Goal: Task Accomplishment & Management: Complete application form

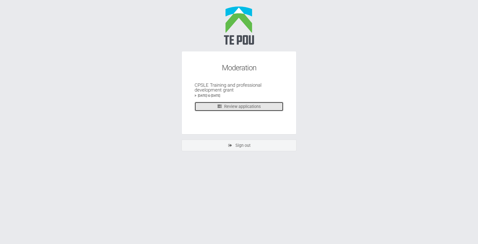
click at [244, 106] on link "Review applications" at bounding box center [239, 106] width 89 height 9
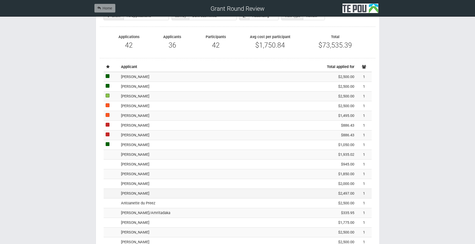
scroll to position [102, 0]
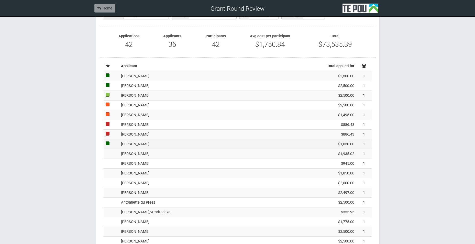
click at [152, 144] on td "[PERSON_NAME]" at bounding box center [214, 144] width 191 height 10
click at [144, 156] on td "Celia Jack" at bounding box center [214, 154] width 191 height 10
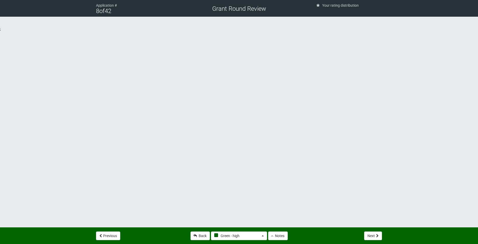
select select "4"
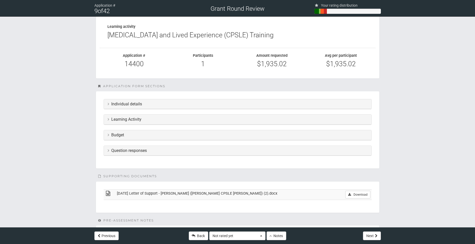
scroll to position [77, 0]
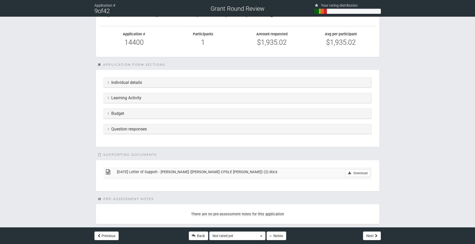
click at [158, 98] on h3 "Learning Activity" at bounding box center [238, 98] width 260 height 5
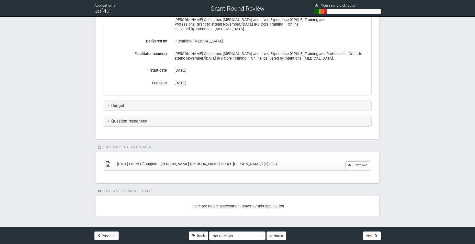
scroll to position [190, 0]
click at [235, 105] on h3 "Budget" at bounding box center [238, 105] width 260 height 5
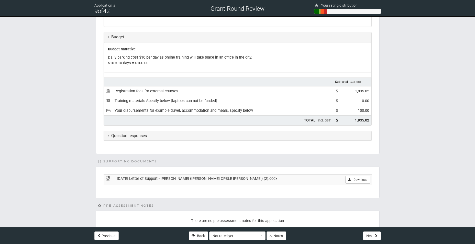
scroll to position [267, 0]
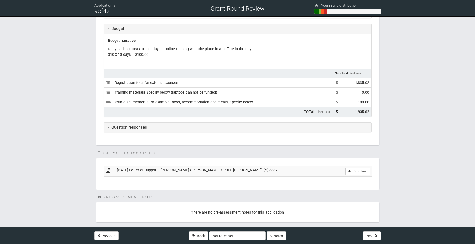
click at [157, 127] on h3 "Question responses" at bounding box center [238, 127] width 260 height 5
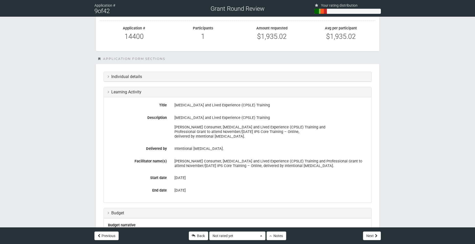
scroll to position [0, 0]
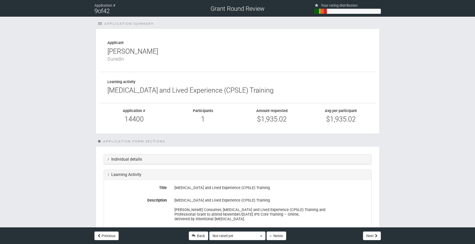
click at [234, 184] on div "Peer Support and Lived Experience (CPSLE) Training" at bounding box center [270, 188] width 193 height 9
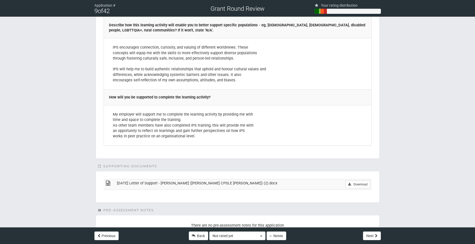
scroll to position [1195, 0]
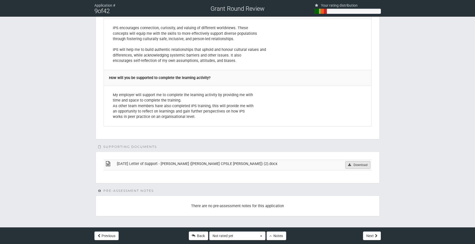
click at [349, 166] on link "Download" at bounding box center [357, 165] width 25 height 8
click at [255, 239] on button "Not rated yet" at bounding box center [237, 235] width 56 height 9
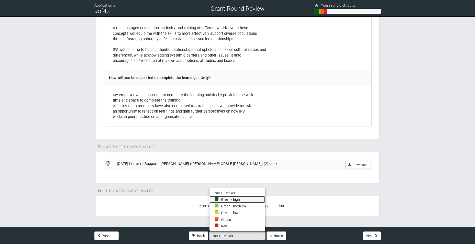
click at [239, 199] on link "Green - high" at bounding box center [237, 199] width 56 height 7
select select "4"
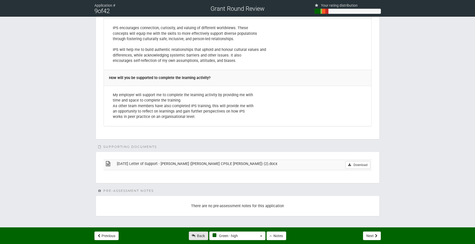
click at [201, 236] on link "Back" at bounding box center [198, 235] width 19 height 9
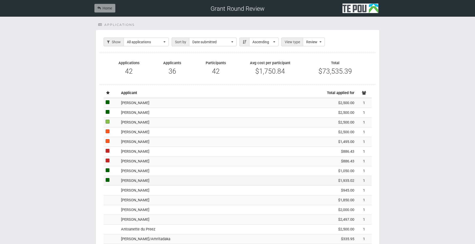
scroll to position [77, 0]
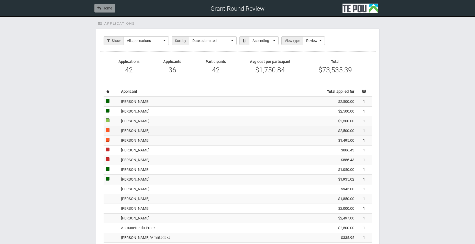
click at [138, 133] on td "[PERSON_NAME]" at bounding box center [214, 131] width 191 height 10
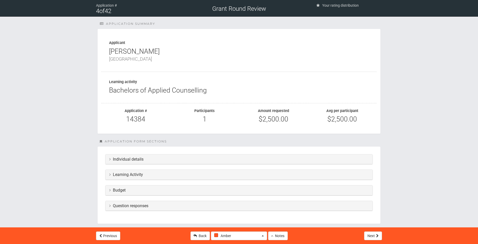
select select "1"
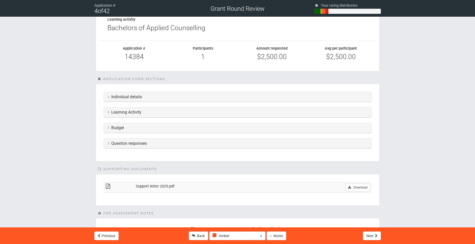
scroll to position [85, 0]
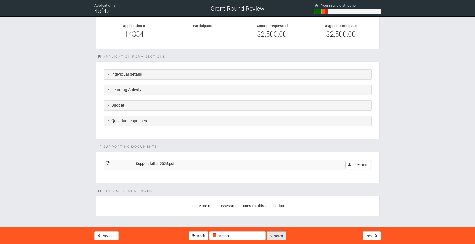
click at [281, 239] on button "Notes" at bounding box center [276, 235] width 20 height 9
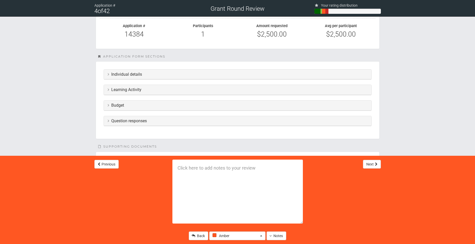
click at [180, 169] on textarea at bounding box center [237, 191] width 130 height 64
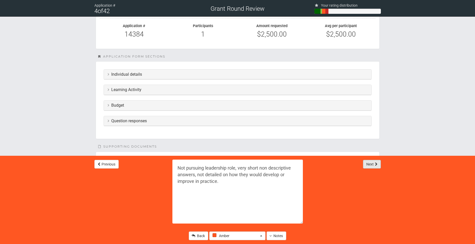
type textarea "Not pursuing leadership role, very short non descriptive answers, not detailed …"
click at [368, 164] on button "Next" at bounding box center [372, 164] width 18 height 9
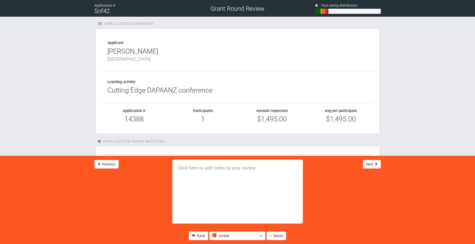
click at [181, 170] on textarea at bounding box center [237, 191] width 130 height 64
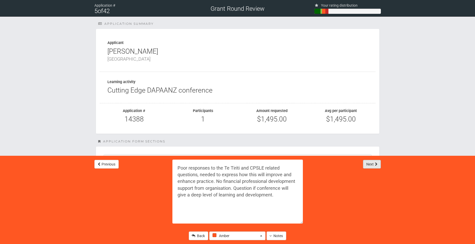
type textarea "Poor responses to the Te Tiriti and CPSLE related questions, needed to express …"
click at [373, 166] on button "Next" at bounding box center [372, 164] width 18 height 9
select select "0"
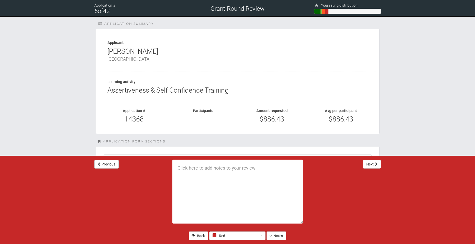
click at [179, 165] on textarea at bounding box center [237, 191] width 130 height 64
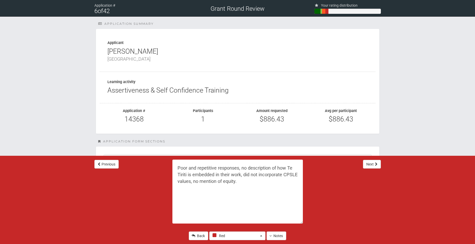
drag, startPoint x: 256, startPoint y: 184, endPoint x: 176, endPoint y: 165, distance: 82.5
click at [176, 165] on textarea "Poor and repetitive responses, no description of how Te Tiriti is embedded in t…" at bounding box center [237, 191] width 130 height 64
click at [252, 182] on textarea "Poor and repetitive responses, no description of how Te Tiriti is embedded in t…" at bounding box center [237, 191] width 130 height 64
drag, startPoint x: 196, startPoint y: 190, endPoint x: 171, endPoint y: 168, distance: 32.8
click at [171, 168] on div "Poor and repetitive responses, no description of how Te Tiriti is embedded in t…" at bounding box center [237, 192] width 138 height 72
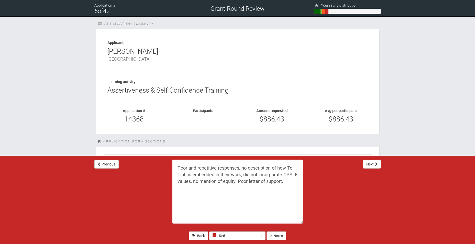
type textarea "Poor and repetitive responses, no description of how Te Tiriti is embedded in t…"
click at [325, 209] on div "Previous Poor and repetitive responses, no description of how Te Tiriti is embe…" at bounding box center [237, 200] width 475 height 88
click at [372, 166] on button "Next" at bounding box center [372, 164] width 18 height 9
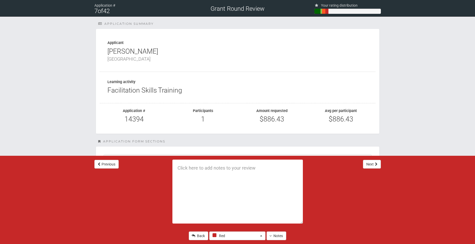
click at [180, 169] on textarea at bounding box center [237, 191] width 130 height 64
paste textarea "Poor and repetitive responses, no description of how Te Tiriti is embedded in t…"
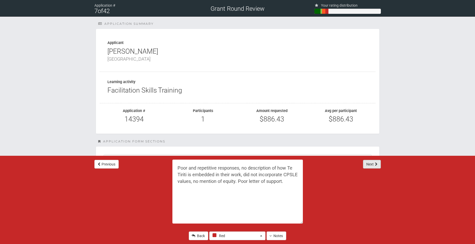
type textarea "Poor and repetitive responses, no description of how Te Tiriti is embedded in t…"
click at [371, 164] on button "Next" at bounding box center [372, 164] width 18 height 9
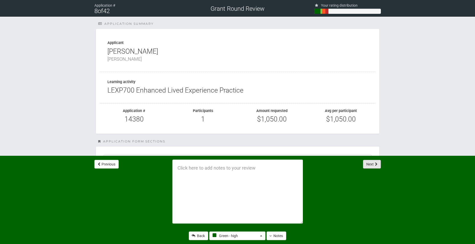
click at [371, 165] on button "Next" at bounding box center [372, 164] width 18 height 9
click at [371, 164] on button "Next" at bounding box center [372, 164] width 18 height 9
select select "-1"
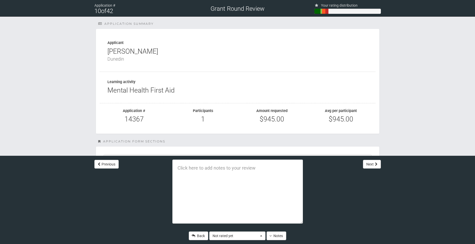
click at [433, 146] on div "Application # 10 of 42 Grant Round Review Your rating distribution Application …" at bounding box center [237, 155] width 475 height 311
click at [425, 162] on div "Previous Back Not rated yet Not rated yet Green - high Green - medium Green - l…" at bounding box center [237, 200] width 475 height 88
click at [201, 238] on link "Back" at bounding box center [198, 235] width 19 height 9
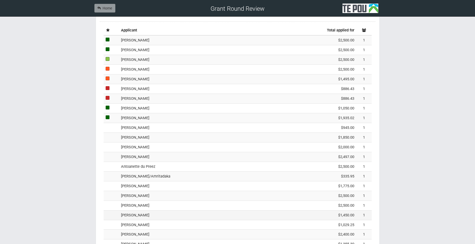
scroll to position [153, 0]
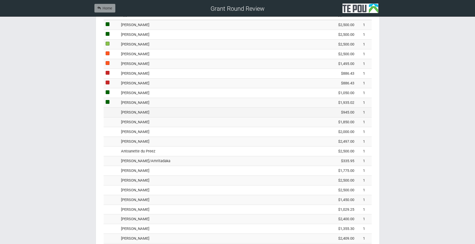
click at [141, 112] on td "Bella Pullon" at bounding box center [214, 112] width 191 height 10
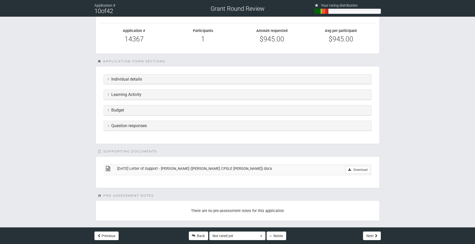
scroll to position [85, 0]
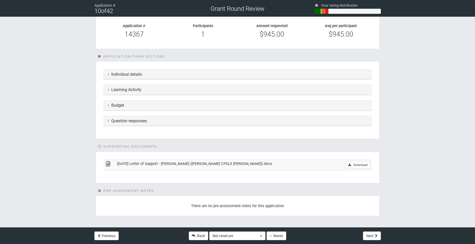
click at [161, 122] on h3 "Question responses" at bounding box center [238, 121] width 260 height 5
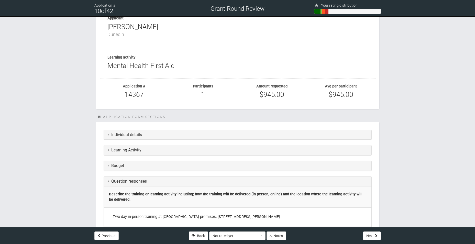
scroll to position [104, 0]
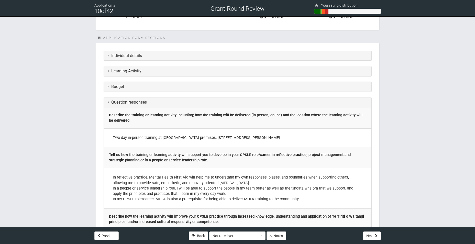
click at [214, 141] on td "Two day in-person training at [GEOGRAPHIC_DATA] premises, [STREET_ADDRESS][PERS…" at bounding box center [237, 138] width 267 height 18
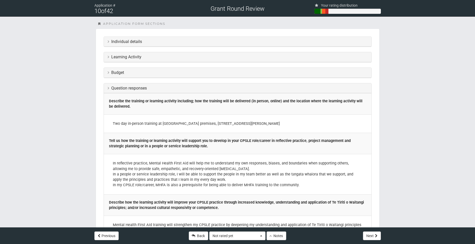
scroll to position [128, 0]
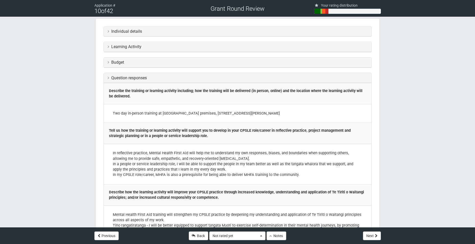
click at [170, 46] on h3 "Learning Activity" at bounding box center [238, 46] width 260 height 5
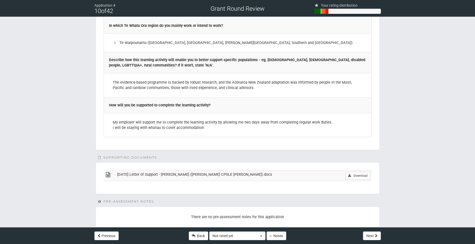
scroll to position [867, 0]
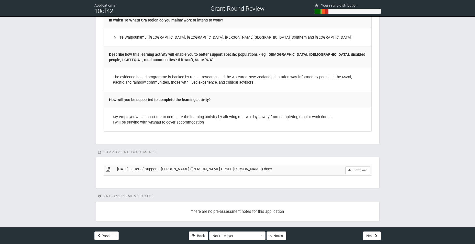
click at [170, 167] on td "[DATE] Letter of Support - [PERSON_NAME] ([PERSON_NAME] CPSLE [PERSON_NAME]).do…" at bounding box center [225, 170] width 218 height 10
click at [349, 169] on icon at bounding box center [349, 170] width 4 height 3
click at [261, 236] on span "button" at bounding box center [261, 235] width 2 height 1
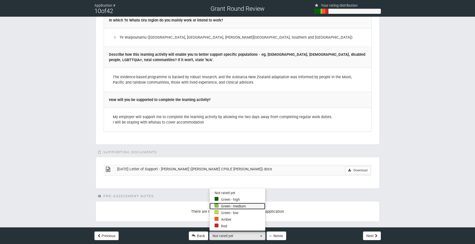
click at [240, 205] on link "Green - medium" at bounding box center [237, 206] width 56 height 7
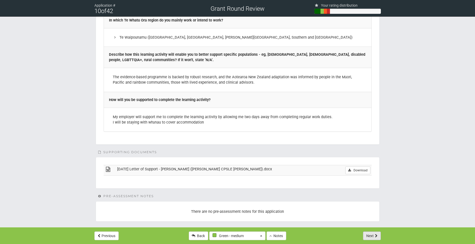
click at [370, 237] on button "Next" at bounding box center [372, 235] width 18 height 9
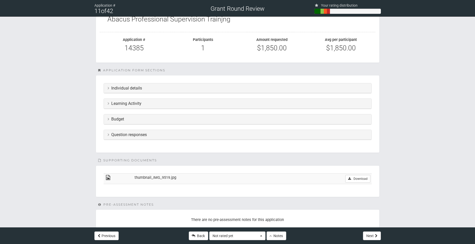
scroll to position [85, 0]
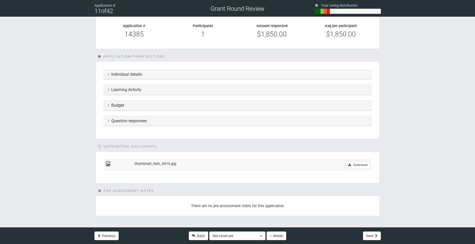
click at [158, 124] on div "Question responses" at bounding box center [237, 121] width 267 height 10
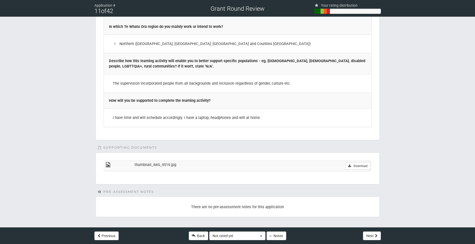
scroll to position [556, 0]
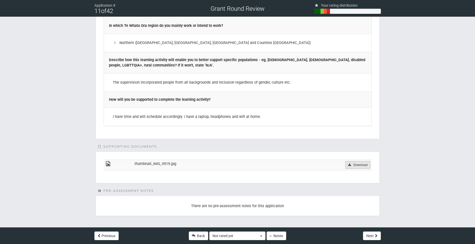
click at [355, 163] on link "Download" at bounding box center [357, 165] width 25 height 8
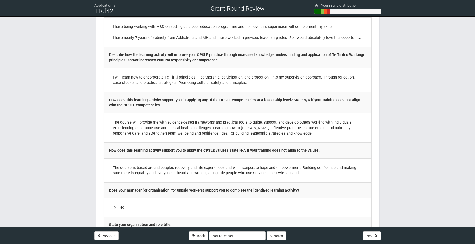
scroll to position [256, 0]
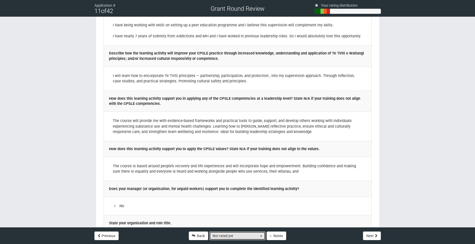
click at [262, 236] on button "Not rated yet" at bounding box center [237, 235] width 56 height 9
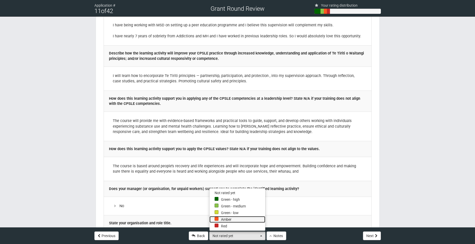
drag, startPoint x: 235, startPoint y: 218, endPoint x: 258, endPoint y: 230, distance: 25.6
click at [235, 218] on link "Amber" at bounding box center [237, 219] width 56 height 7
select select "1"
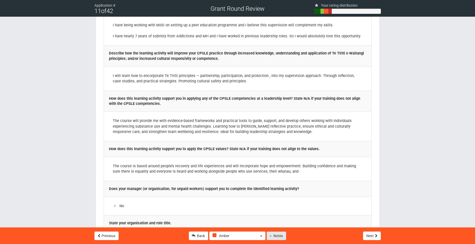
click at [277, 237] on button "Notes" at bounding box center [276, 235] width 20 height 9
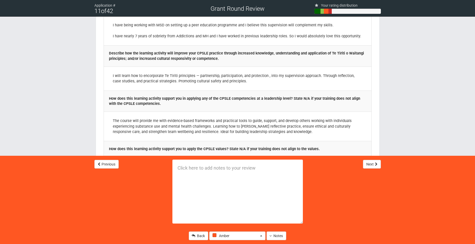
click at [179, 168] on textarea at bounding box center [237, 191] width 130 height 64
paste textarea "Described what they will learn, but not how the learning activity will improve …"
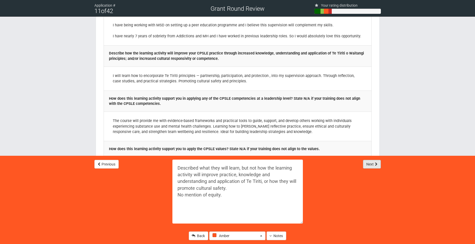
type textarea "Described what they will learn, but not how the learning activity will improve …"
click at [375, 168] on button "Next" at bounding box center [372, 164] width 18 height 9
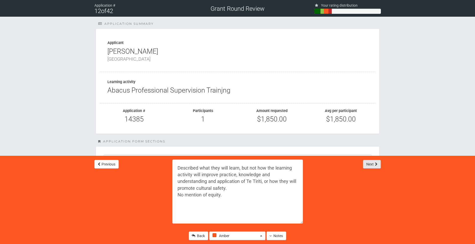
select select "-1"
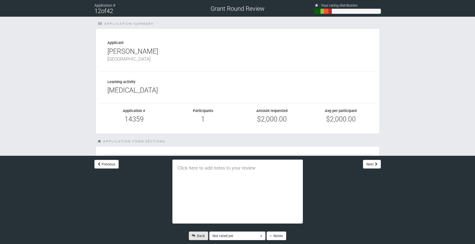
click at [196, 239] on link "Back" at bounding box center [198, 235] width 19 height 9
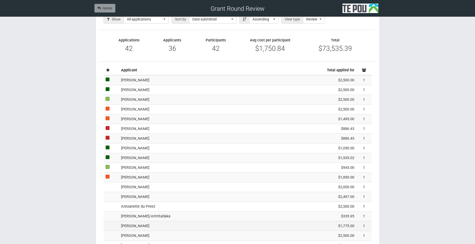
scroll to position [153, 0]
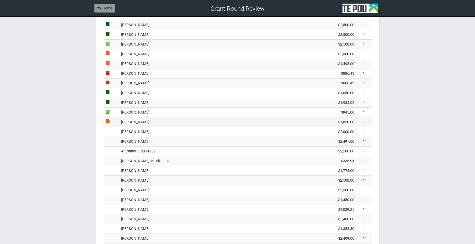
click at [143, 123] on td "[PERSON_NAME]" at bounding box center [214, 122] width 191 height 10
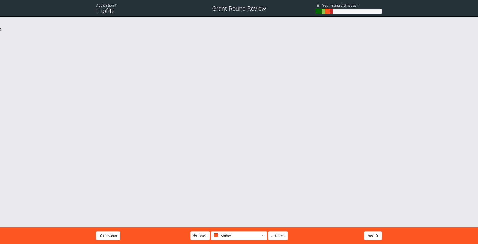
select select "1"
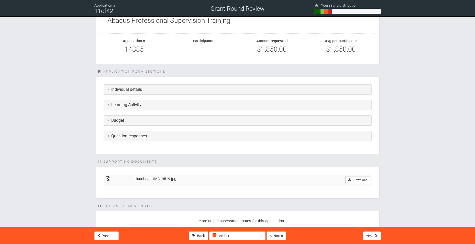
scroll to position [85, 0]
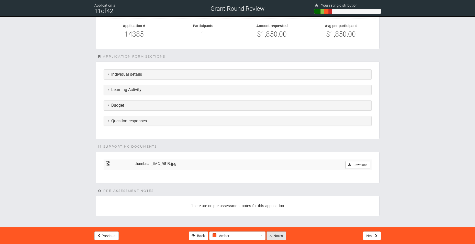
click at [279, 234] on button "Notes" at bounding box center [276, 235] width 20 height 9
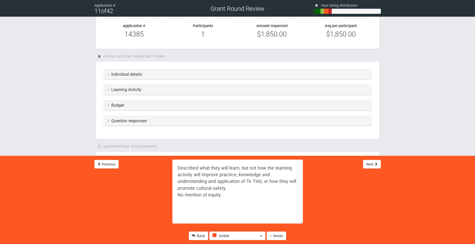
click at [160, 122] on h3 "Question responses" at bounding box center [238, 121] width 260 height 5
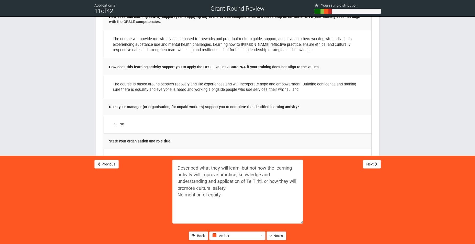
scroll to position [340, 0]
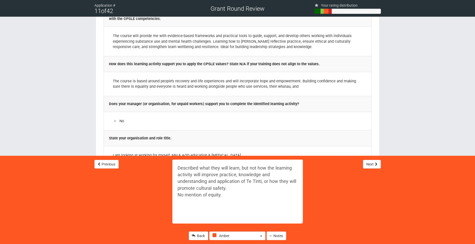
click at [178, 200] on textarea "Described what they will learn, but not how the learning activity will improve …" at bounding box center [237, 191] width 130 height 64
paste textarea "No real detail around CPSLE values."
type textarea "Described what they will learn, but not how the learning activity will improve …"
click at [373, 165] on button "Next" at bounding box center [372, 164] width 18 height 9
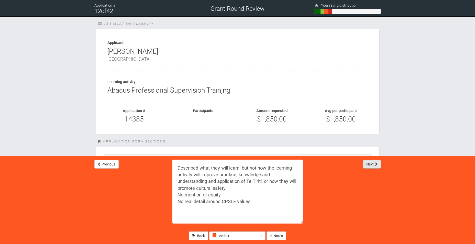
select select "-1"
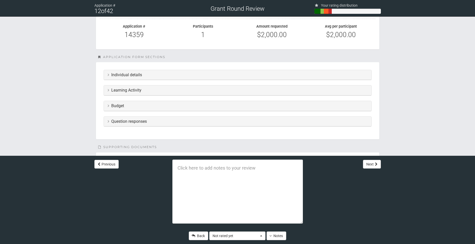
scroll to position [85, 0]
click at [126, 121] on h3 "Question responses" at bounding box center [238, 121] width 260 height 5
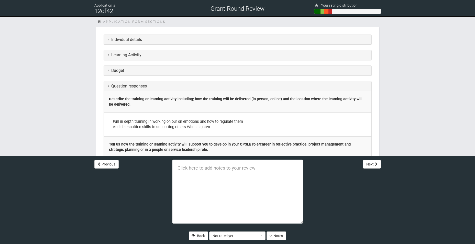
scroll to position [128, 0]
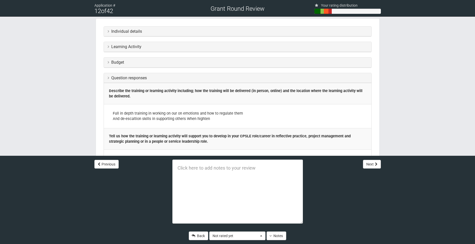
click at [168, 32] on h3 "Individual details" at bounding box center [238, 31] width 260 height 5
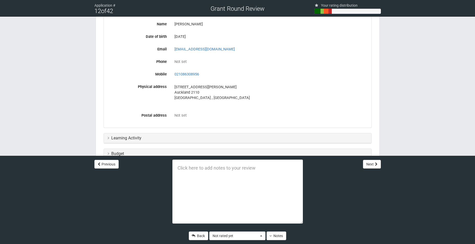
scroll to position [230, 0]
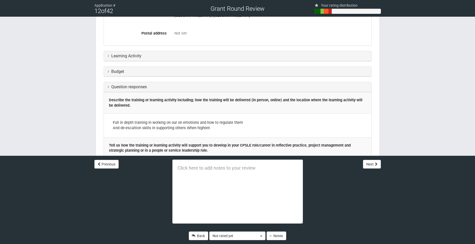
click at [171, 56] on h3 "Learning Activity" at bounding box center [238, 56] width 260 height 5
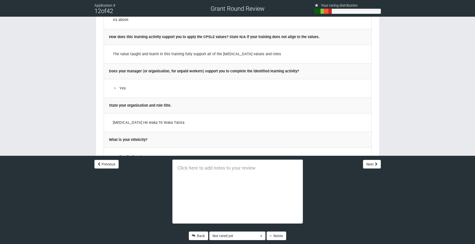
scroll to position [493, 0]
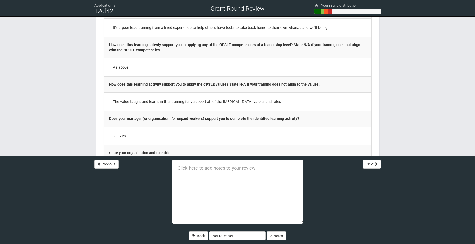
click at [199, 171] on textarea at bounding box center [237, 191] width 130 height 64
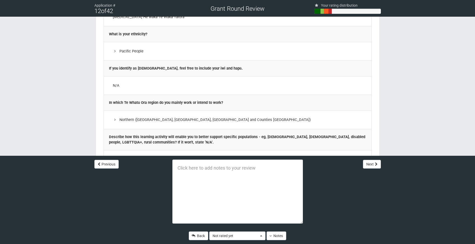
scroll to position [723, 0]
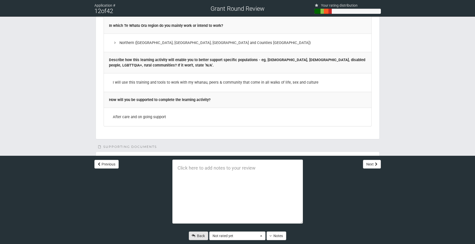
click at [200, 237] on link "Back" at bounding box center [198, 235] width 19 height 9
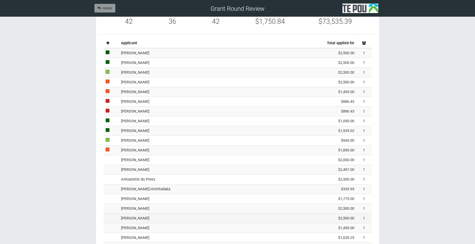
scroll to position [153, 0]
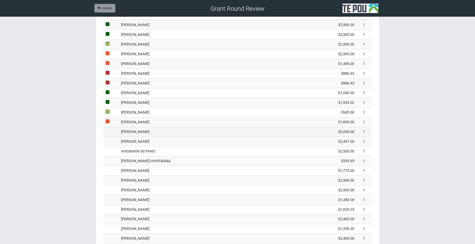
click at [139, 134] on td "[PERSON_NAME]" at bounding box center [214, 132] width 191 height 10
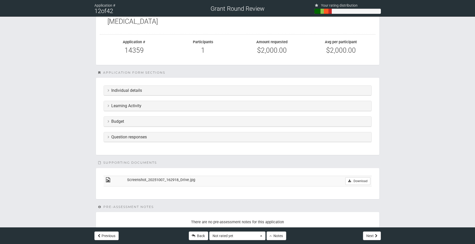
scroll to position [85, 0]
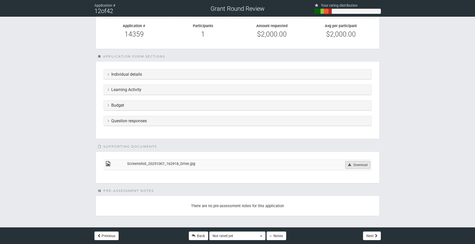
click at [363, 165] on link "Download" at bounding box center [357, 165] width 25 height 8
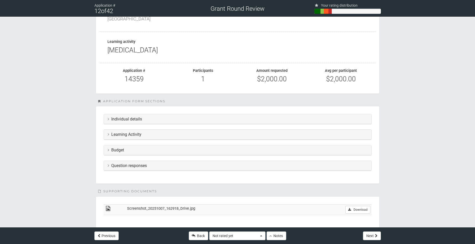
scroll to position [0, 0]
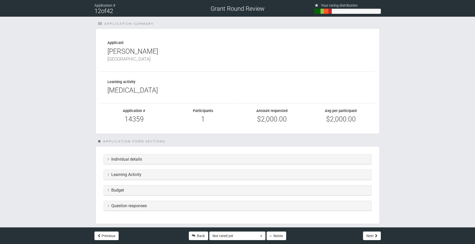
click at [450, 132] on div "Application # 12 of 42 Grant Round Review Your rating distribution Application …" at bounding box center [237, 155] width 475 height 311
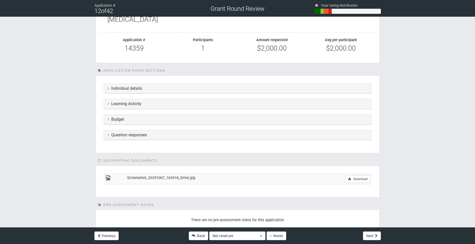
scroll to position [85, 0]
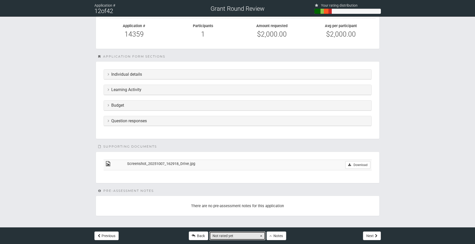
click at [261, 237] on button "Not rated yet" at bounding box center [237, 235] width 56 height 9
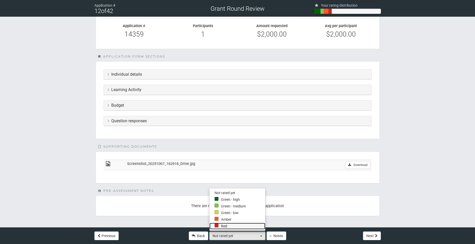
click at [229, 225] on link "Red" at bounding box center [237, 226] width 56 height 7
select select "0"
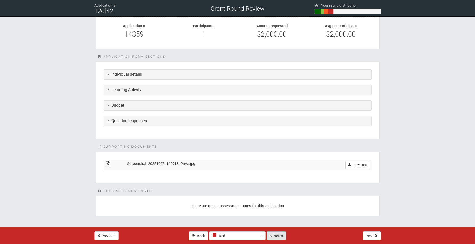
click at [274, 236] on button "Notes" at bounding box center [276, 235] width 20 height 9
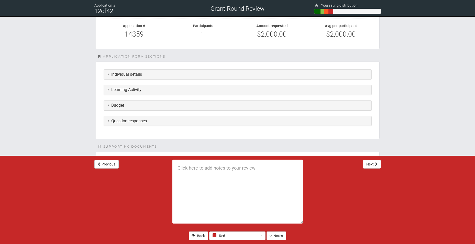
click at [179, 122] on h3 "Question responses" at bounding box center [238, 121] width 260 height 5
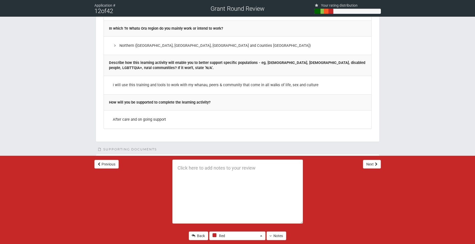
scroll to position [528, 0]
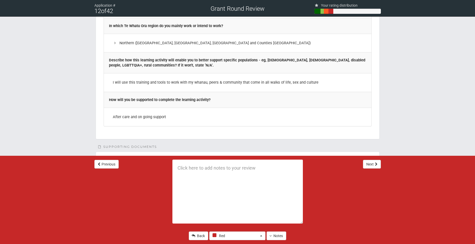
click at [181, 169] on textarea at bounding box center [237, 191] width 130 height 64
paste textarea "Poor responses, no articulation how their learning will be improved or enhanced…"
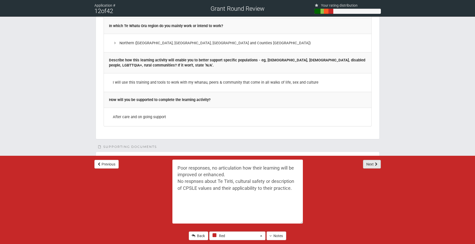
type textarea "Poor responses, no articulation how their learning will be improved or enhanced…"
click at [369, 166] on button "Next" at bounding box center [372, 164] width 18 height 9
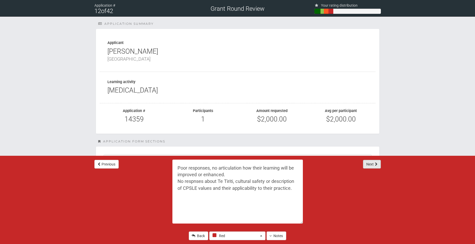
select select "-1"
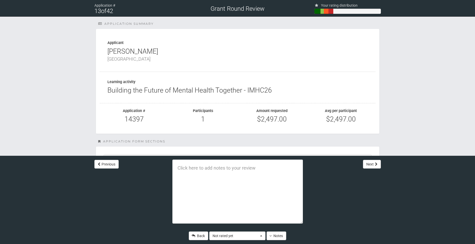
click at [462, 161] on div "Previous Back Not rated yet Not rated yet Green - high Green - medium Green - l…" at bounding box center [237, 200] width 475 height 88
click at [200, 238] on link "Back" at bounding box center [198, 235] width 19 height 9
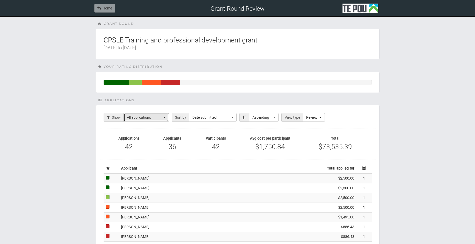
click at [166, 118] on button "All applications" at bounding box center [145, 117] width 45 height 9
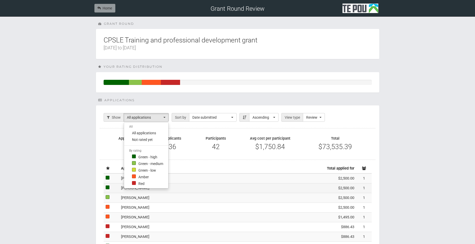
click at [186, 192] on td "[PERSON_NAME]" at bounding box center [214, 188] width 191 height 10
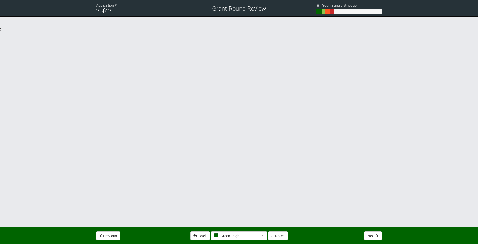
select select "4"
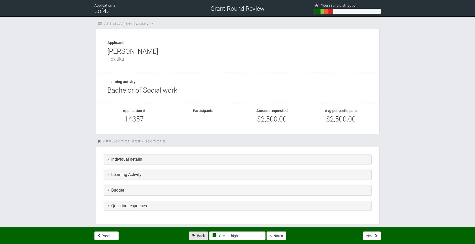
click at [193, 237] on link "Back" at bounding box center [198, 235] width 19 height 9
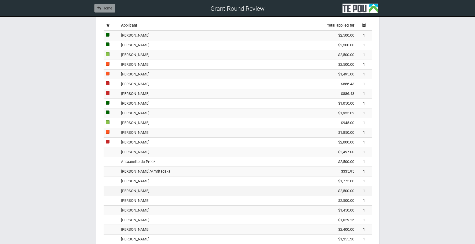
scroll to position [117, 0]
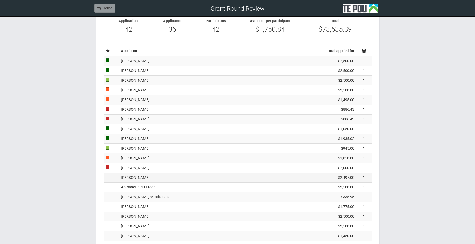
click at [117, 179] on td at bounding box center [111, 178] width 15 height 10
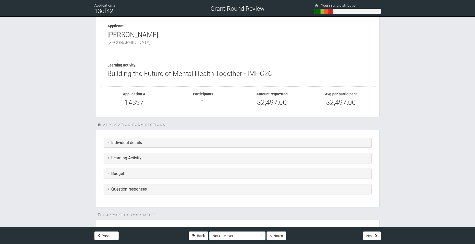
scroll to position [26, 0]
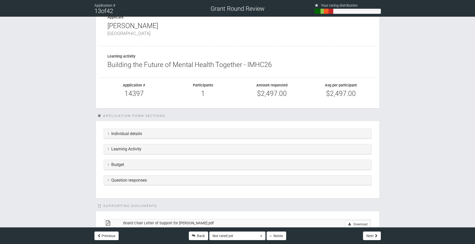
click at [128, 152] on div "Learning Activity" at bounding box center [237, 149] width 267 height 10
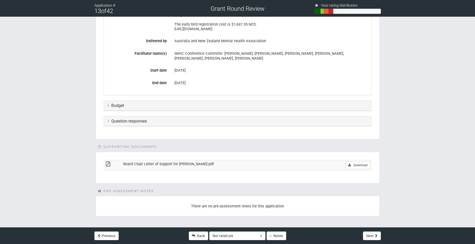
scroll to position [359, 0]
click at [165, 122] on h3 "Question responses" at bounding box center [238, 121] width 260 height 5
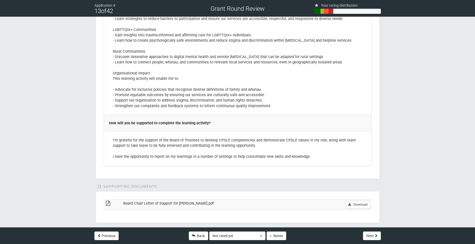
scroll to position [1857, 0]
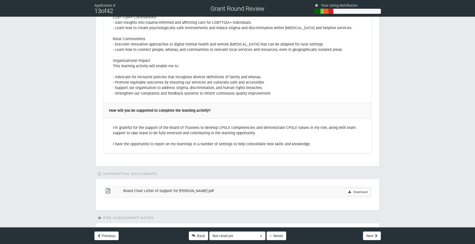
click at [231, 187] on td "Board Chair Letter of Support for Sarah Woollard.pdf" at bounding box center [218, 192] width 192 height 10
click at [359, 188] on link "Download" at bounding box center [357, 192] width 25 height 8
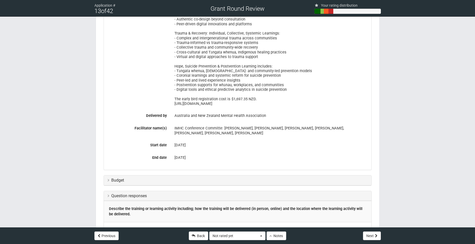
scroll to position [298, 0]
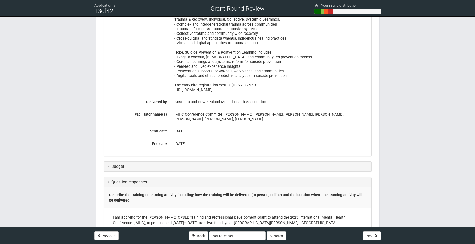
click at [274, 169] on div "Budget" at bounding box center [237, 167] width 267 height 10
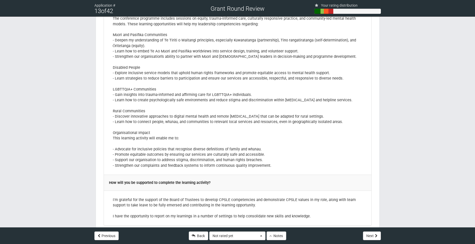
scroll to position [1957, 0]
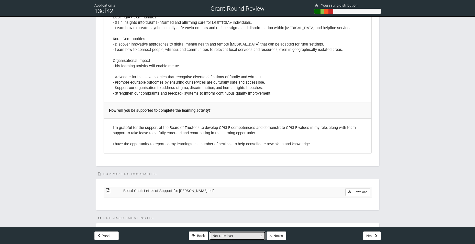
click at [261, 236] on span "button" at bounding box center [261, 235] width 2 height 1
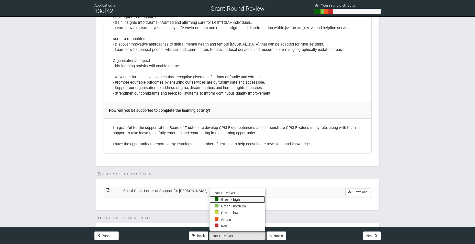
click at [236, 200] on link "Green - high" at bounding box center [237, 199] width 56 height 7
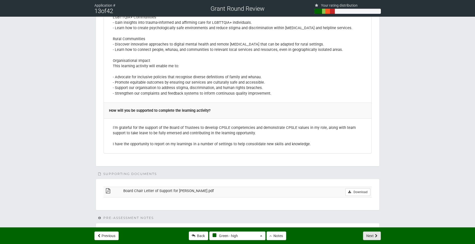
click at [371, 239] on button "Next" at bounding box center [372, 235] width 18 height 9
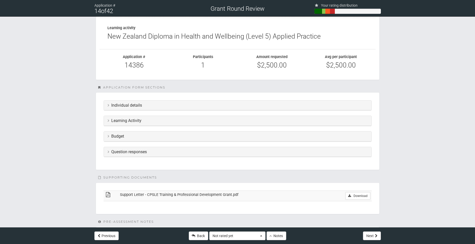
scroll to position [85, 0]
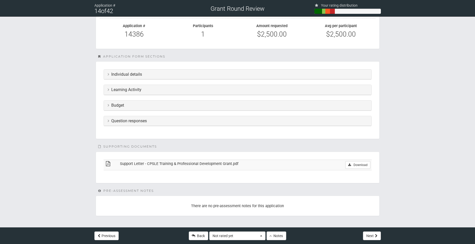
click at [172, 73] on h3 "Individual details" at bounding box center [238, 74] width 260 height 5
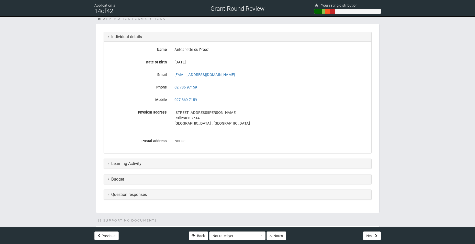
scroll to position [136, 0]
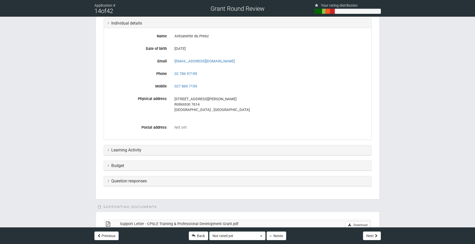
click at [215, 148] on h3 "Learning Activity" at bounding box center [238, 150] width 260 height 5
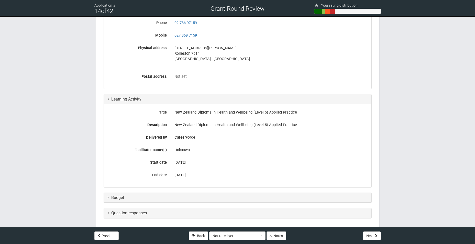
scroll to position [213, 0]
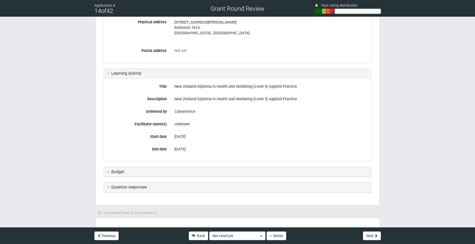
click at [204, 170] on h3 "Budget" at bounding box center [238, 171] width 260 height 5
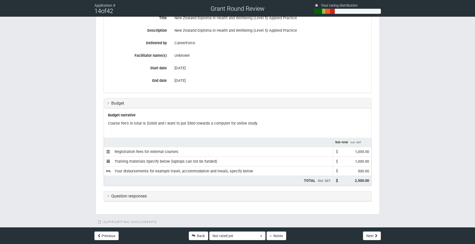
scroll to position [356, 0]
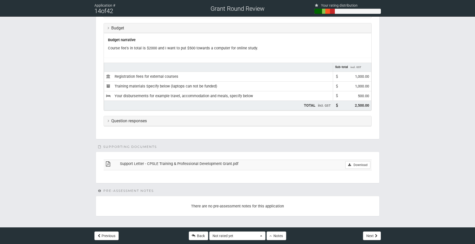
click at [130, 120] on h3 "Question responses" at bounding box center [238, 121] width 260 height 5
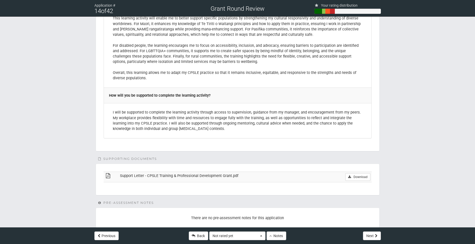
scroll to position [1083, 0]
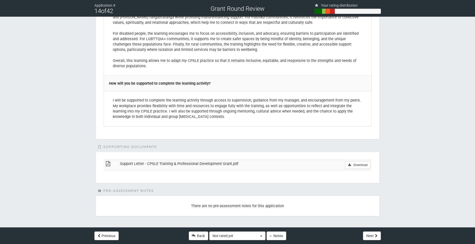
click at [251, 164] on td "Support Letter - CPSLE Training & Professional Development Grant.pdf" at bounding box center [222, 164] width 206 height 10
click at [346, 167] on link "Download" at bounding box center [357, 165] width 25 height 8
click at [263, 238] on button "Not rated yet" at bounding box center [237, 235] width 56 height 9
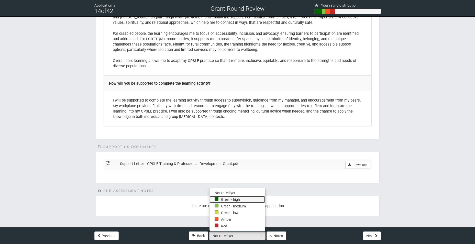
click at [231, 199] on link "Green - high" at bounding box center [237, 199] width 56 height 7
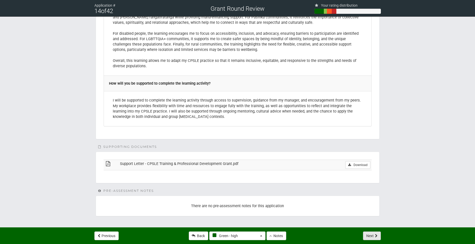
click at [367, 235] on button "Next" at bounding box center [372, 235] width 18 height 9
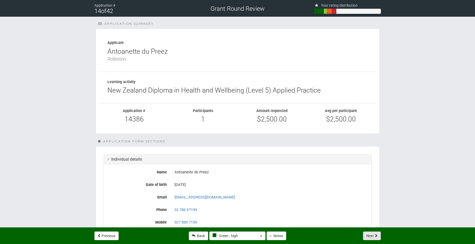
select select "-1"
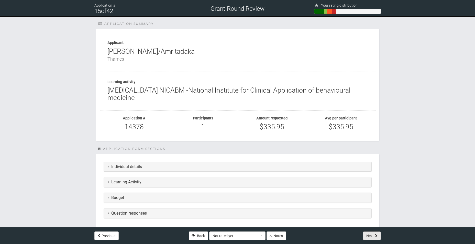
click at [363, 231] on button "Next" at bounding box center [372, 235] width 18 height 9
click at [200, 238] on link "Back" at bounding box center [198, 235] width 19 height 9
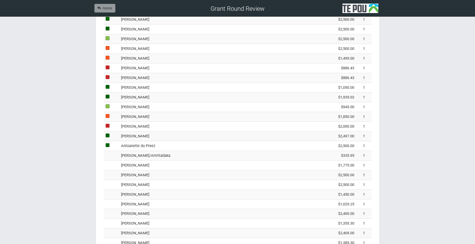
scroll to position [143, 0]
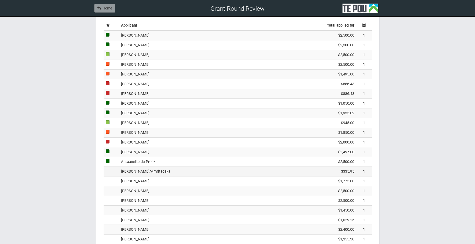
click at [148, 174] on td "[PERSON_NAME]/Amritadaka" at bounding box center [214, 171] width 191 height 10
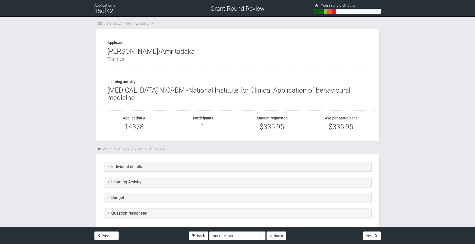
click at [184, 211] on h3 "Question responses" at bounding box center [238, 213] width 260 height 5
